Goal: Information Seeking & Learning: Check status

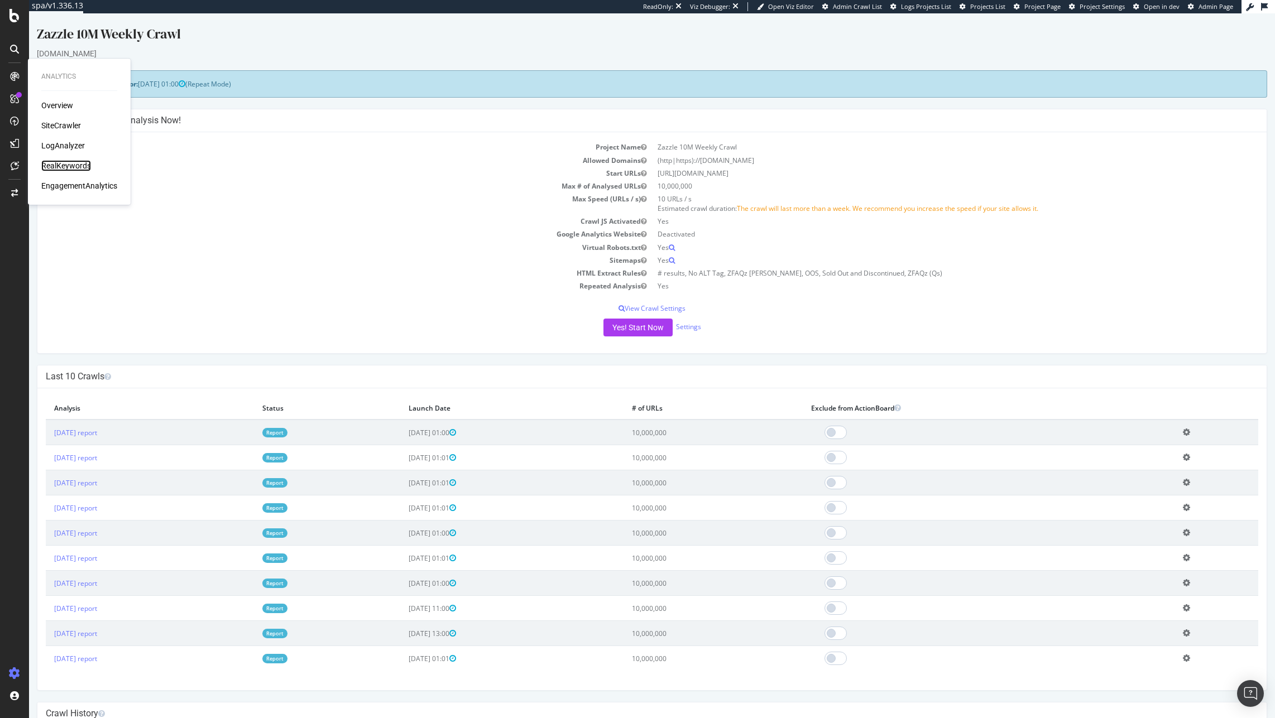
click at [71, 164] on div "RealKeywords" at bounding box center [66, 165] width 50 height 11
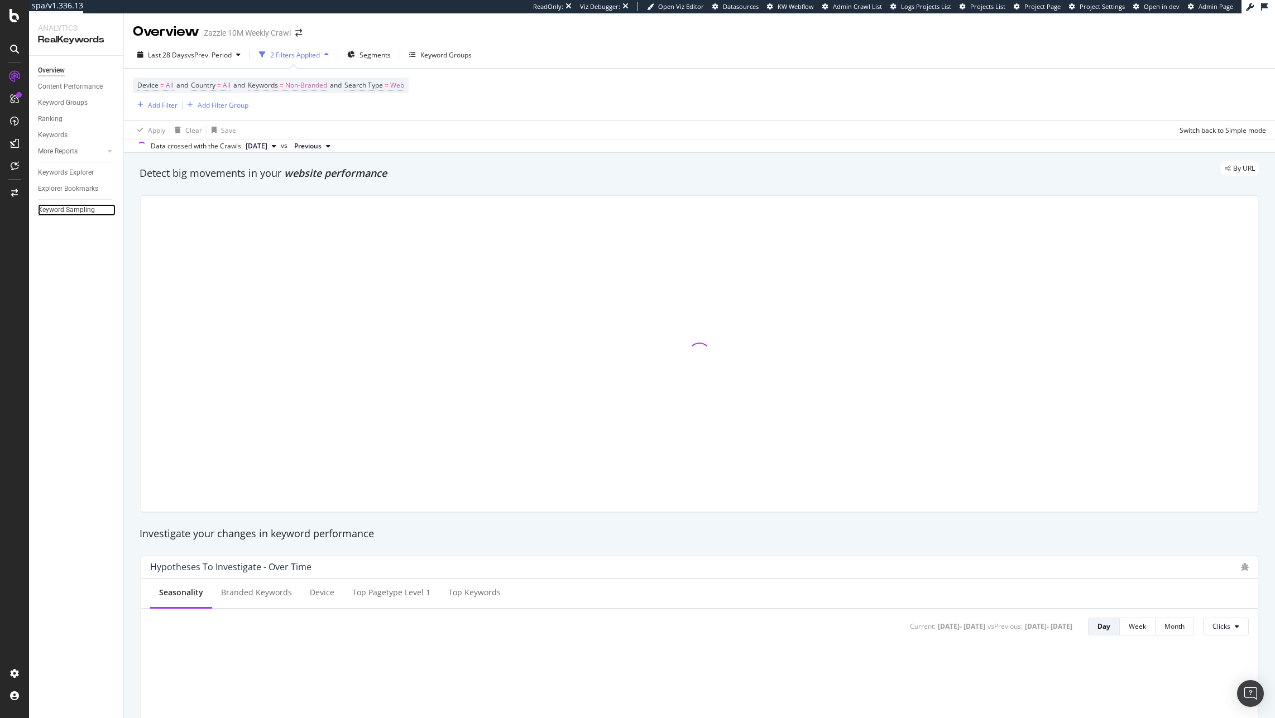
click at [59, 208] on div "Keyword Sampling" at bounding box center [66, 210] width 57 height 12
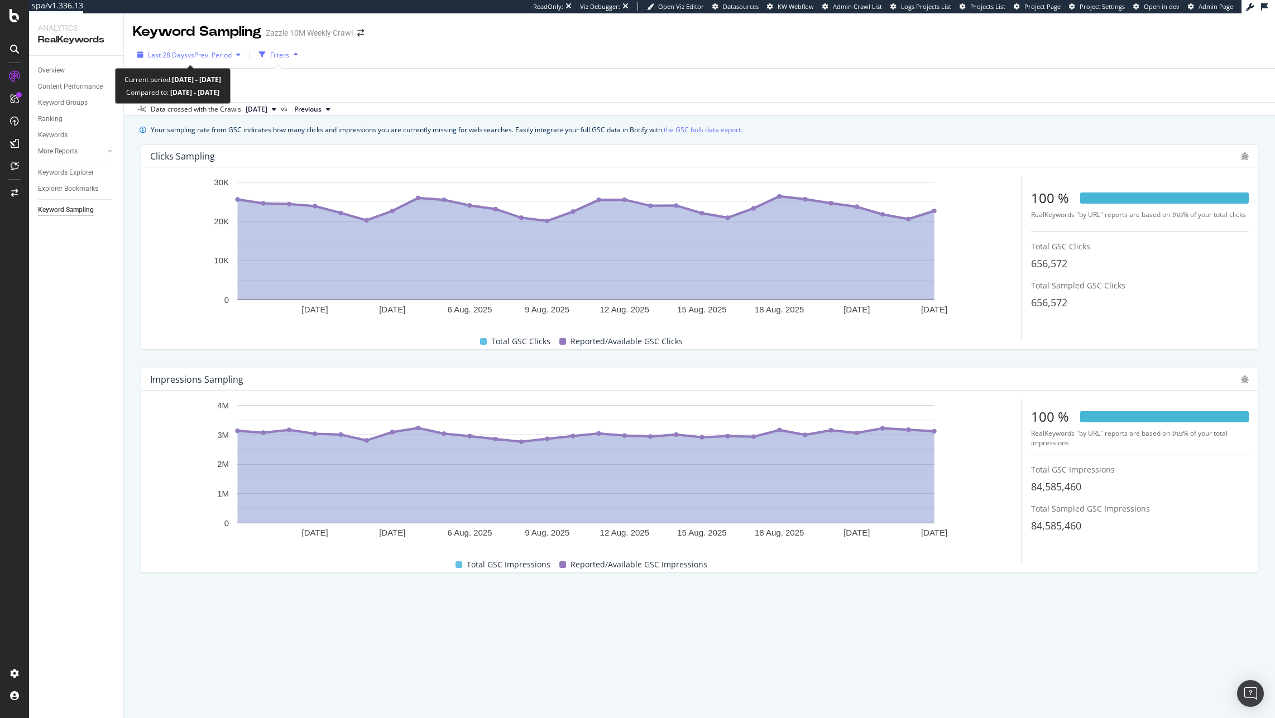
click at [223, 55] on span "vs Prev. Period" at bounding box center [210, 54] width 44 height 9
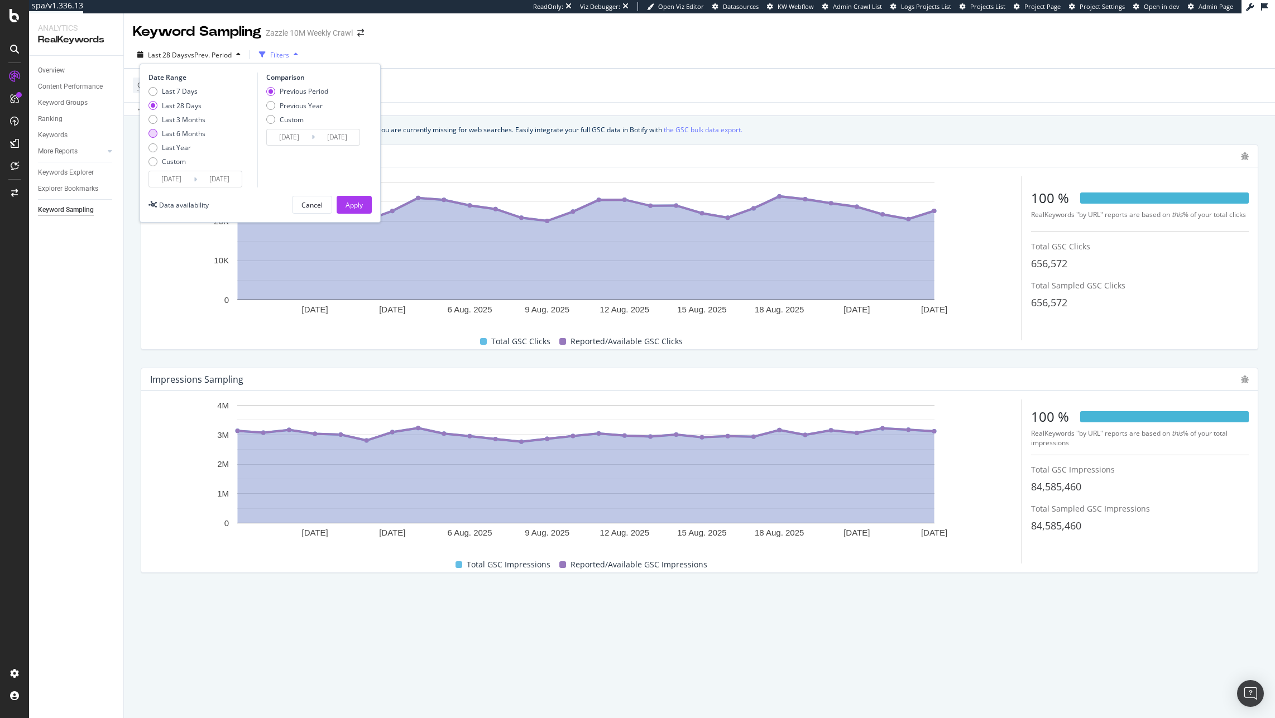
click at [191, 137] on div "Last 6 Months" at bounding box center [184, 133] width 44 height 9
type input "[DATE]"
click at [353, 201] on div "Apply" at bounding box center [354, 204] width 17 height 9
